Goal: Task Accomplishment & Management: Use online tool/utility

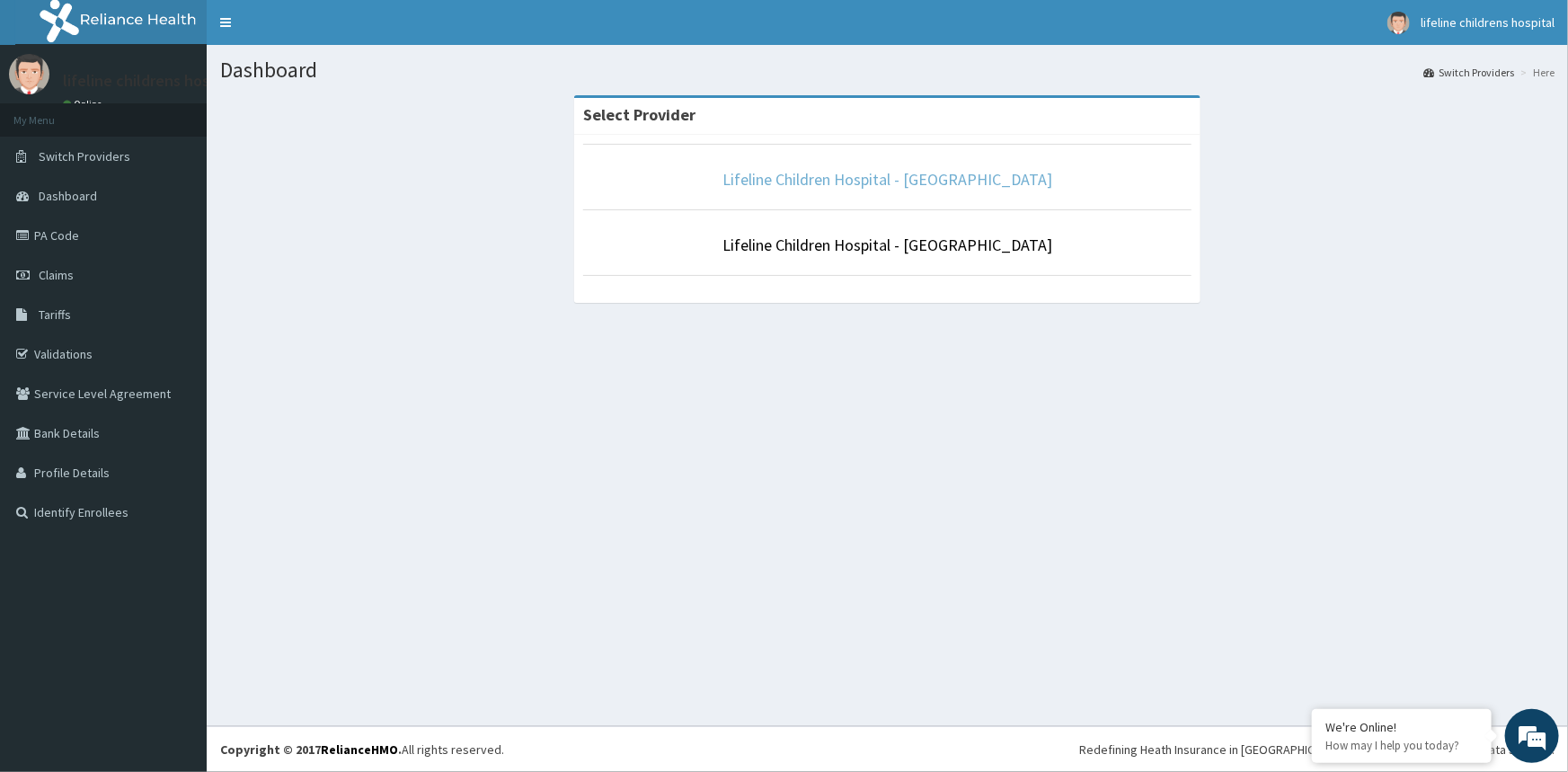
click at [962, 177] on link "Lifeline Children Hospital - [GEOGRAPHIC_DATA]" at bounding box center [888, 179] width 330 height 21
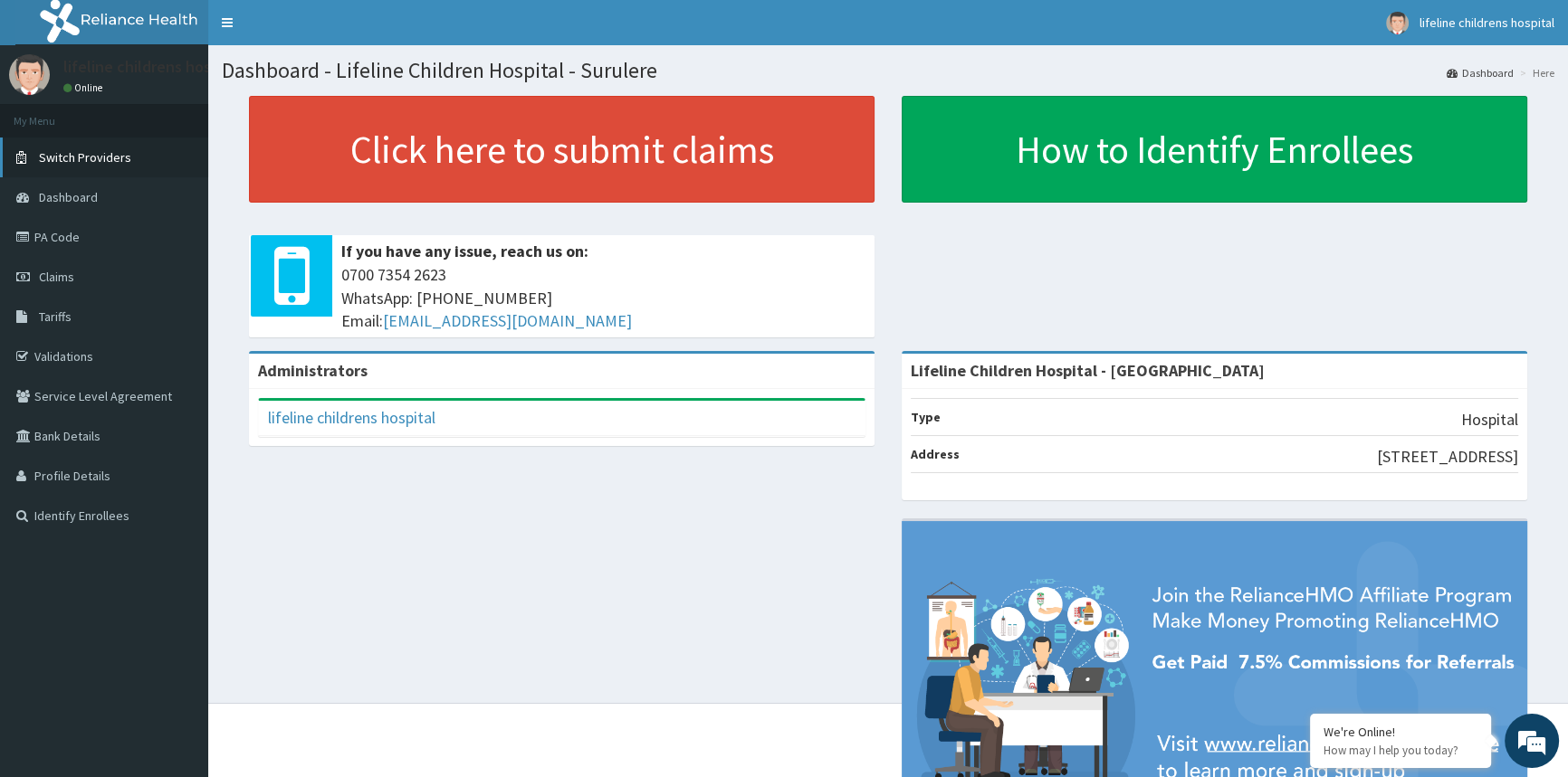
click at [80, 155] on span "Switch Providers" at bounding box center [84, 157] width 92 height 16
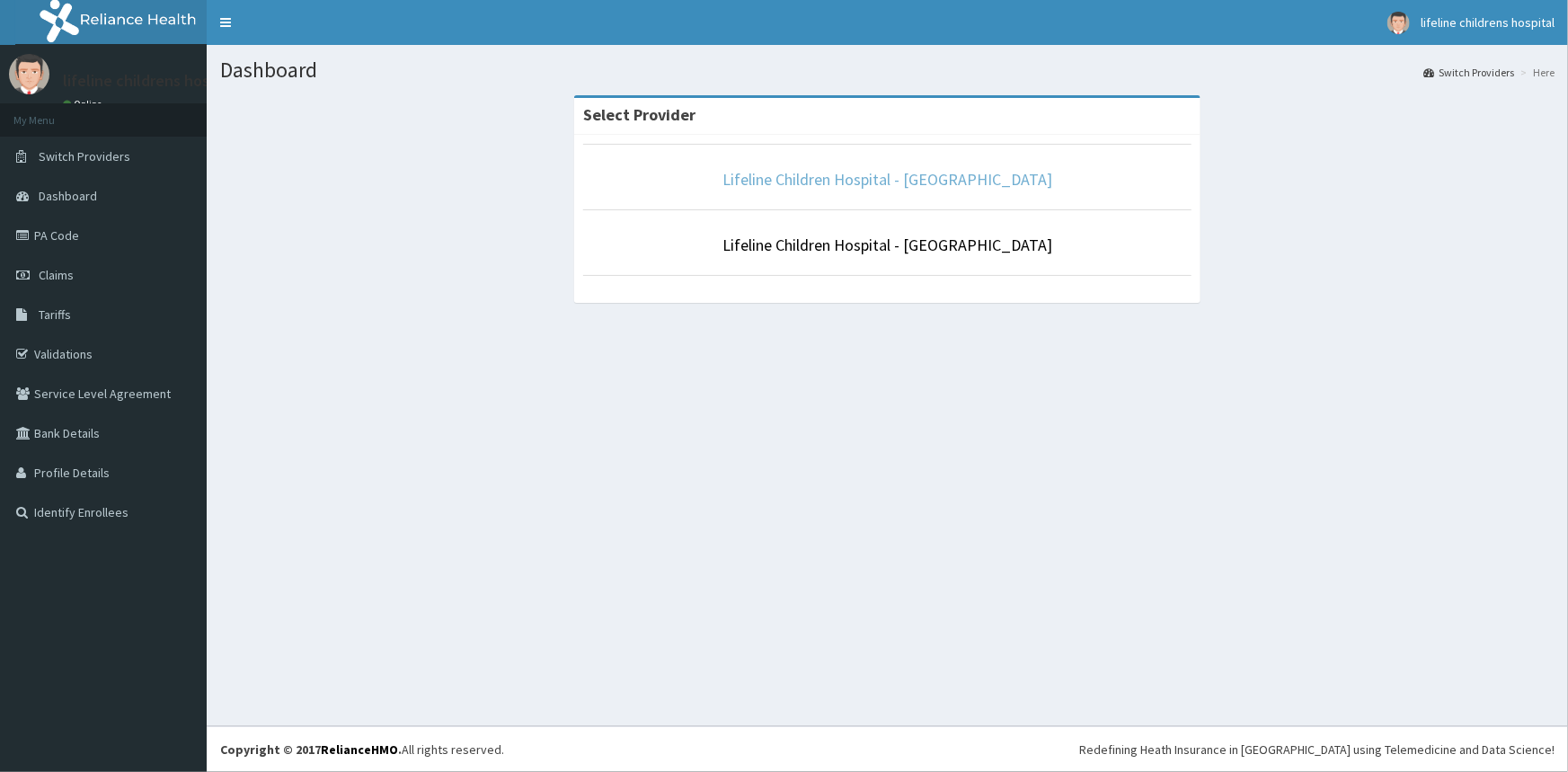
click at [981, 182] on link "Lifeline Children Hospital - [GEOGRAPHIC_DATA]" at bounding box center [888, 179] width 330 height 21
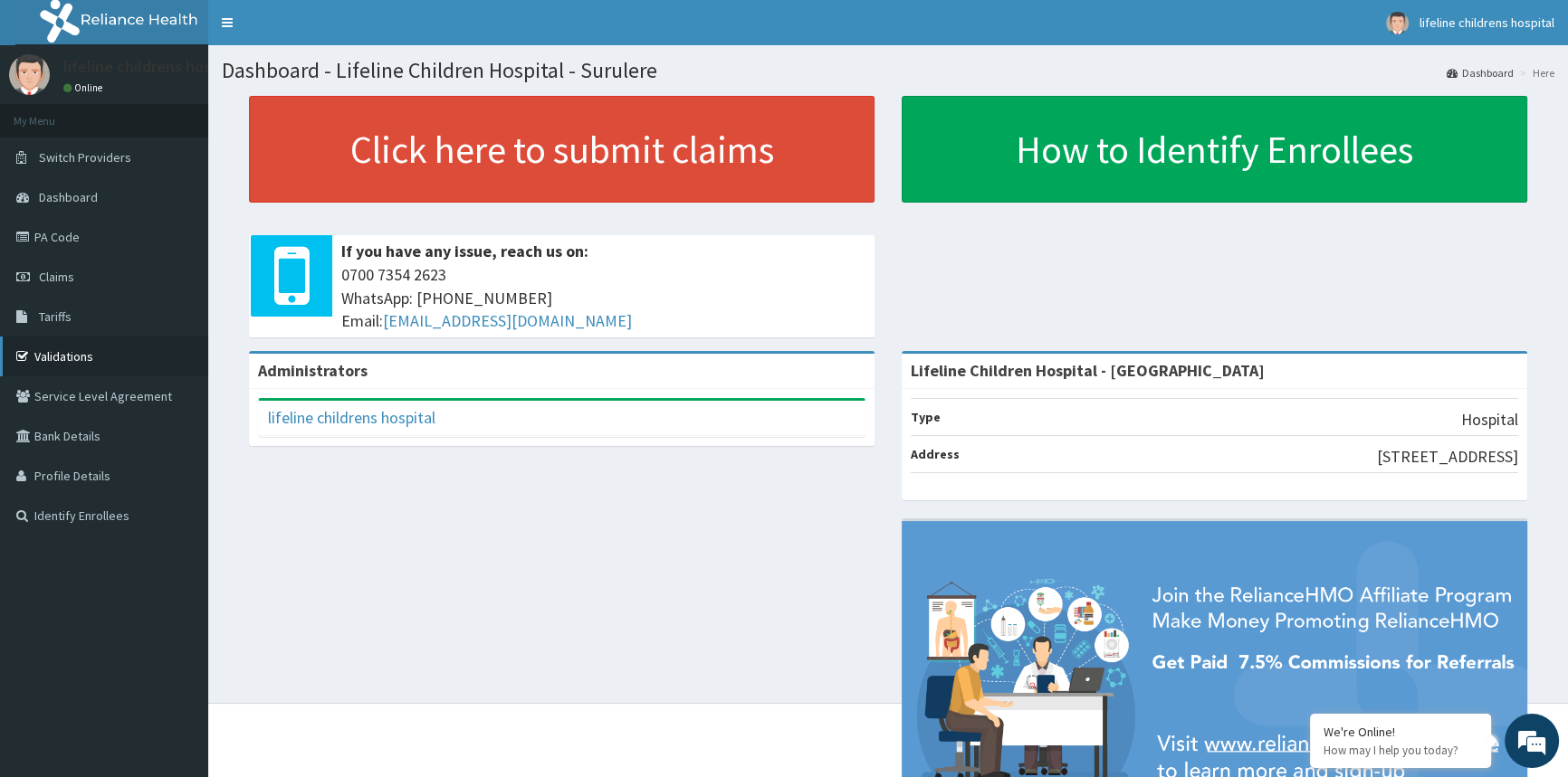
click at [70, 355] on link "Validations" at bounding box center [103, 357] width 208 height 40
